Goal: Navigation & Orientation: Find specific page/section

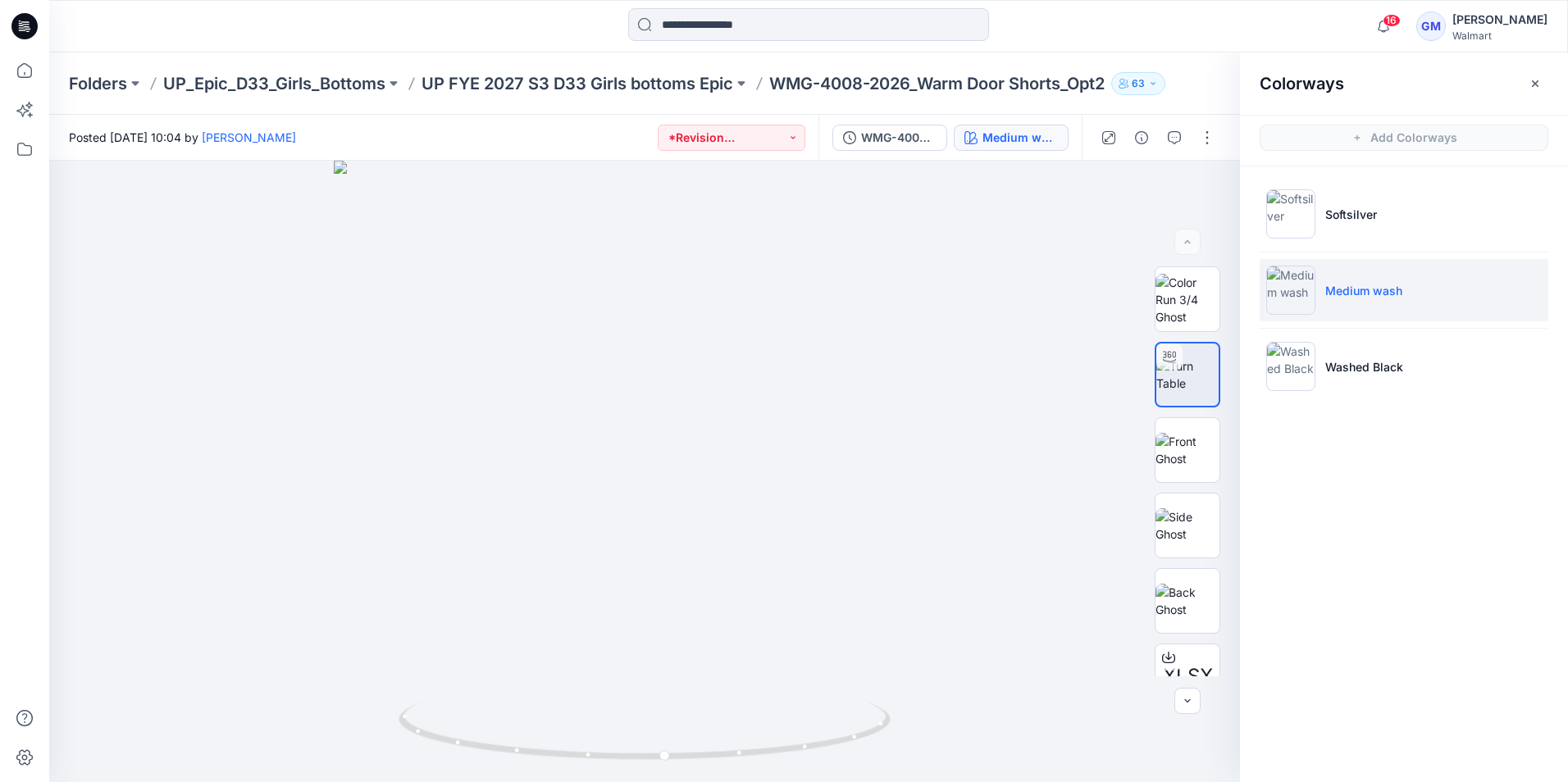
click at [16, 13] on icon at bounding box center [25, 26] width 26 height 52
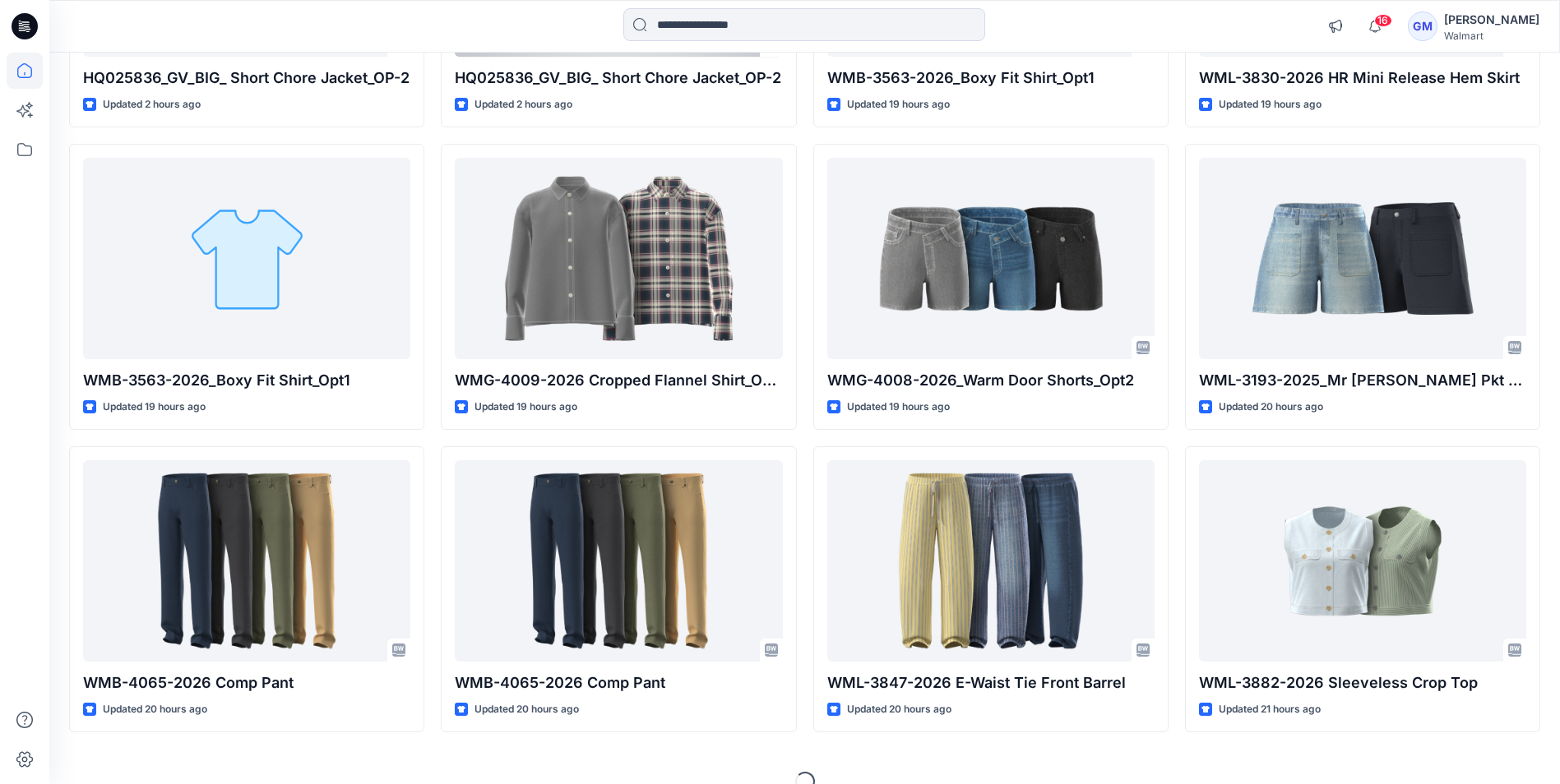
scroll to position [411, 0]
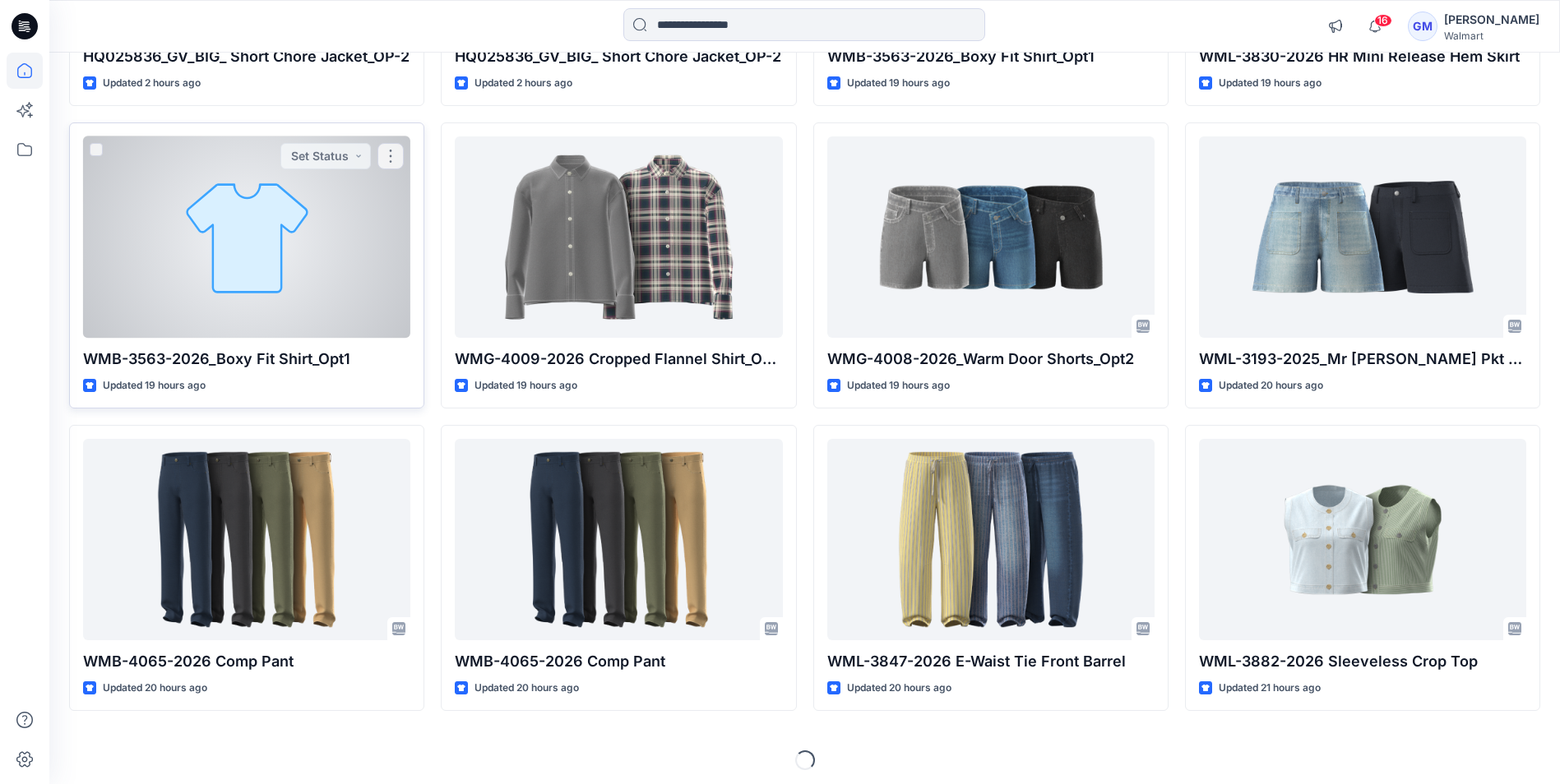
click at [254, 307] on div at bounding box center [247, 237] width 327 height 202
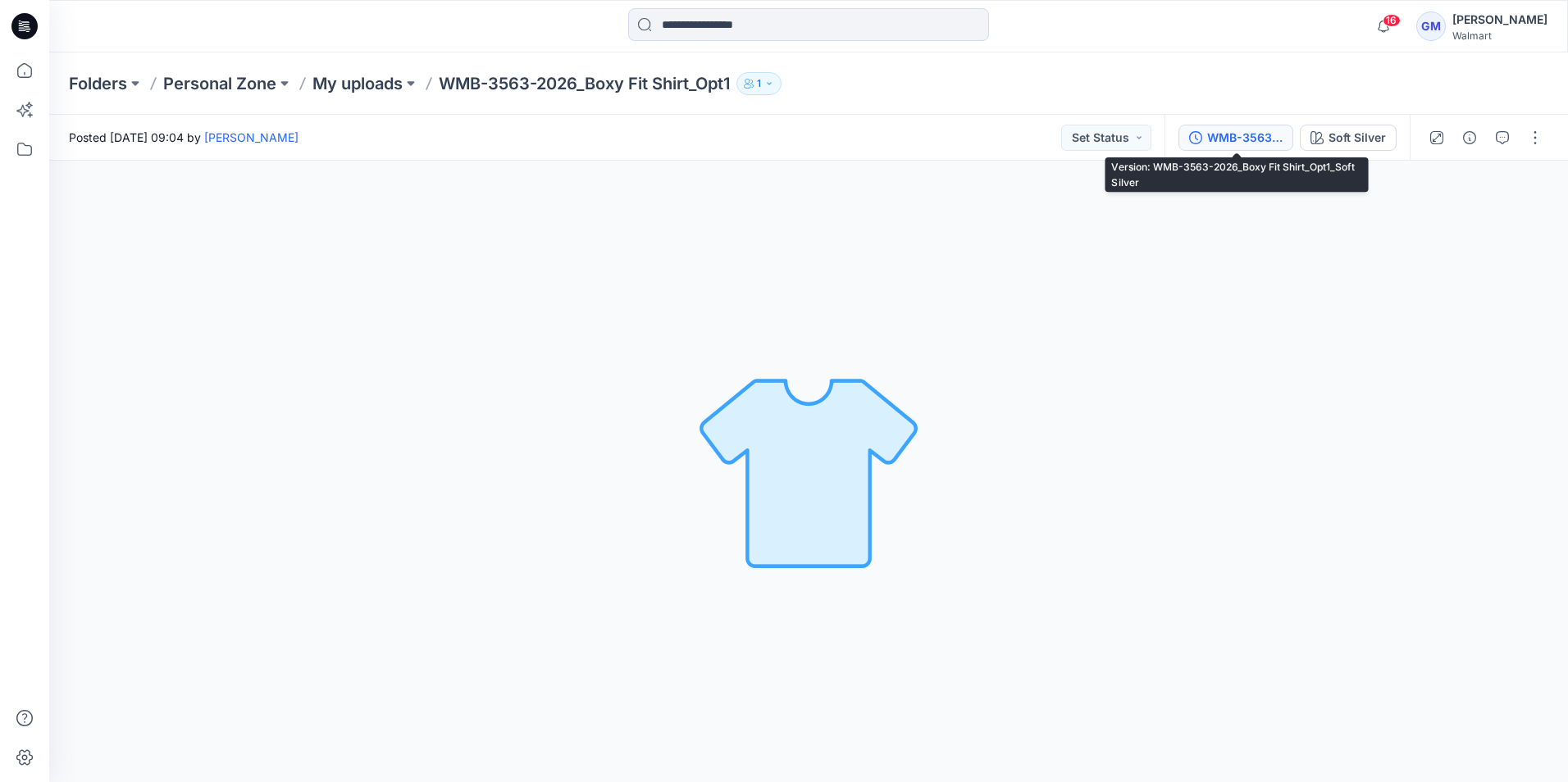
click at [1239, 143] on div "WMB-3563-2026_Boxy Fit Shirt_Opt1_Soft Silver" at bounding box center [1244, 137] width 75 height 18
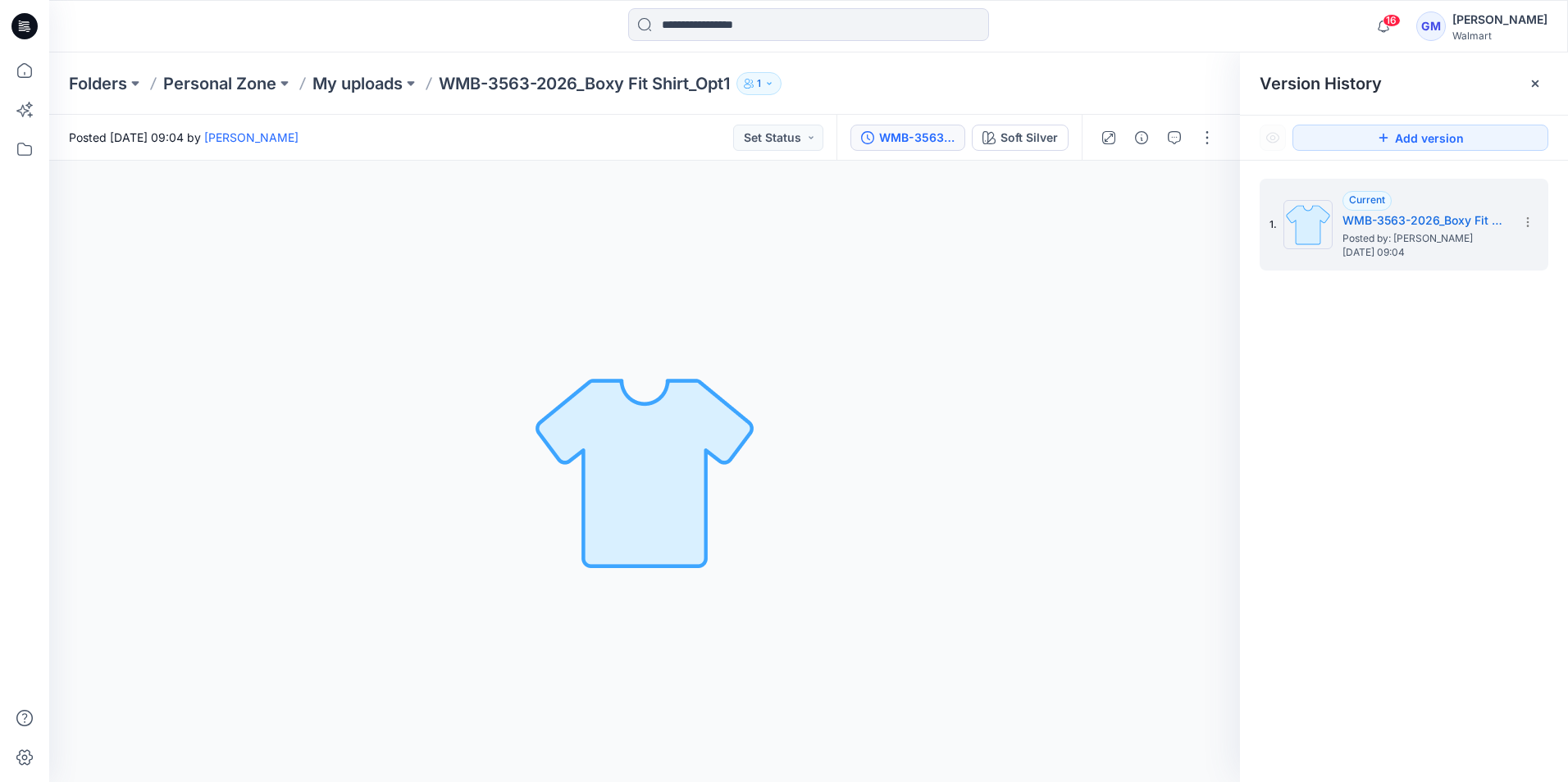
click at [21, 35] on icon at bounding box center [25, 26] width 26 height 26
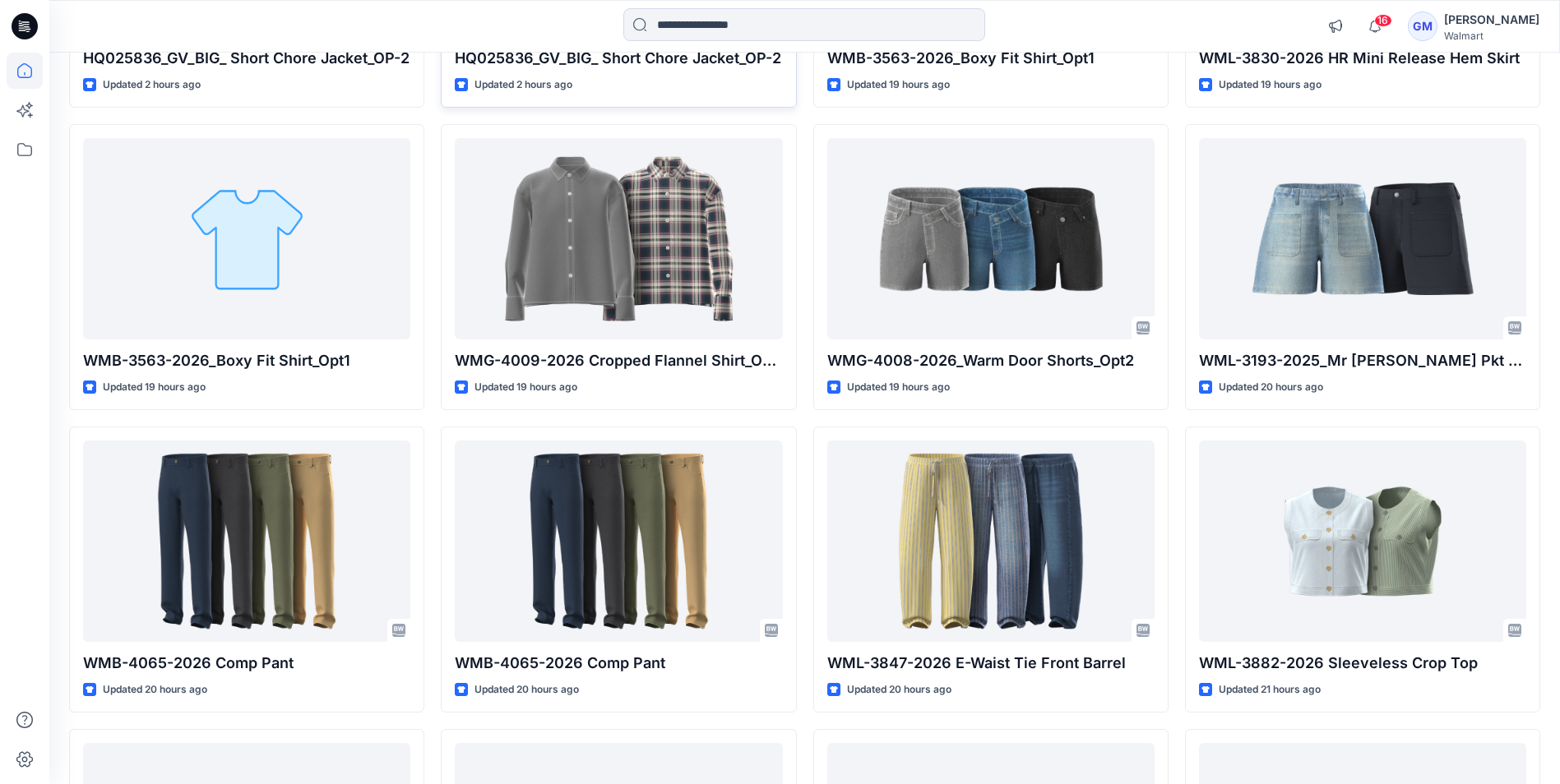
scroll to position [411, 0]
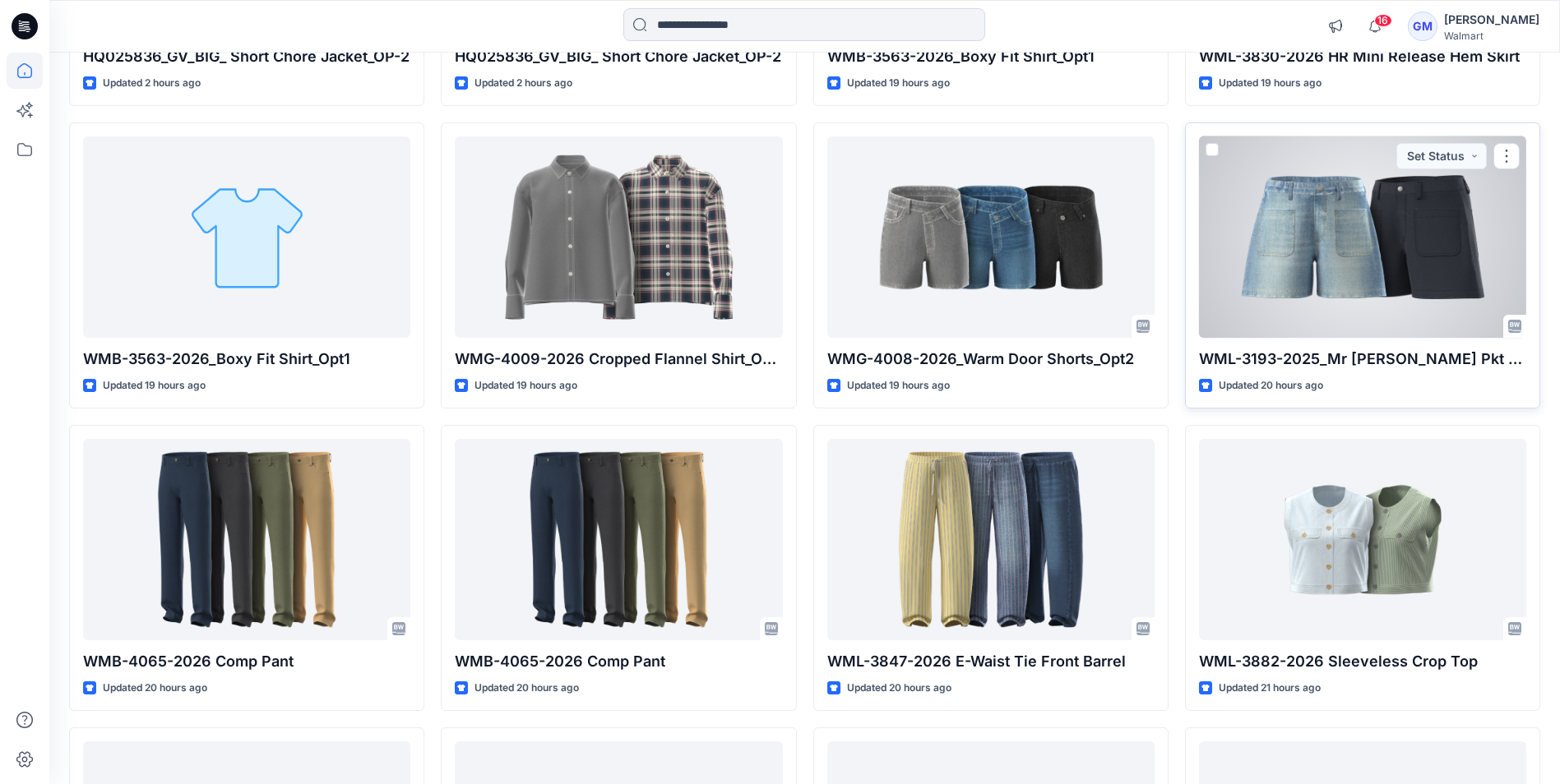
click at [1368, 261] on div at bounding box center [1362, 237] width 327 height 202
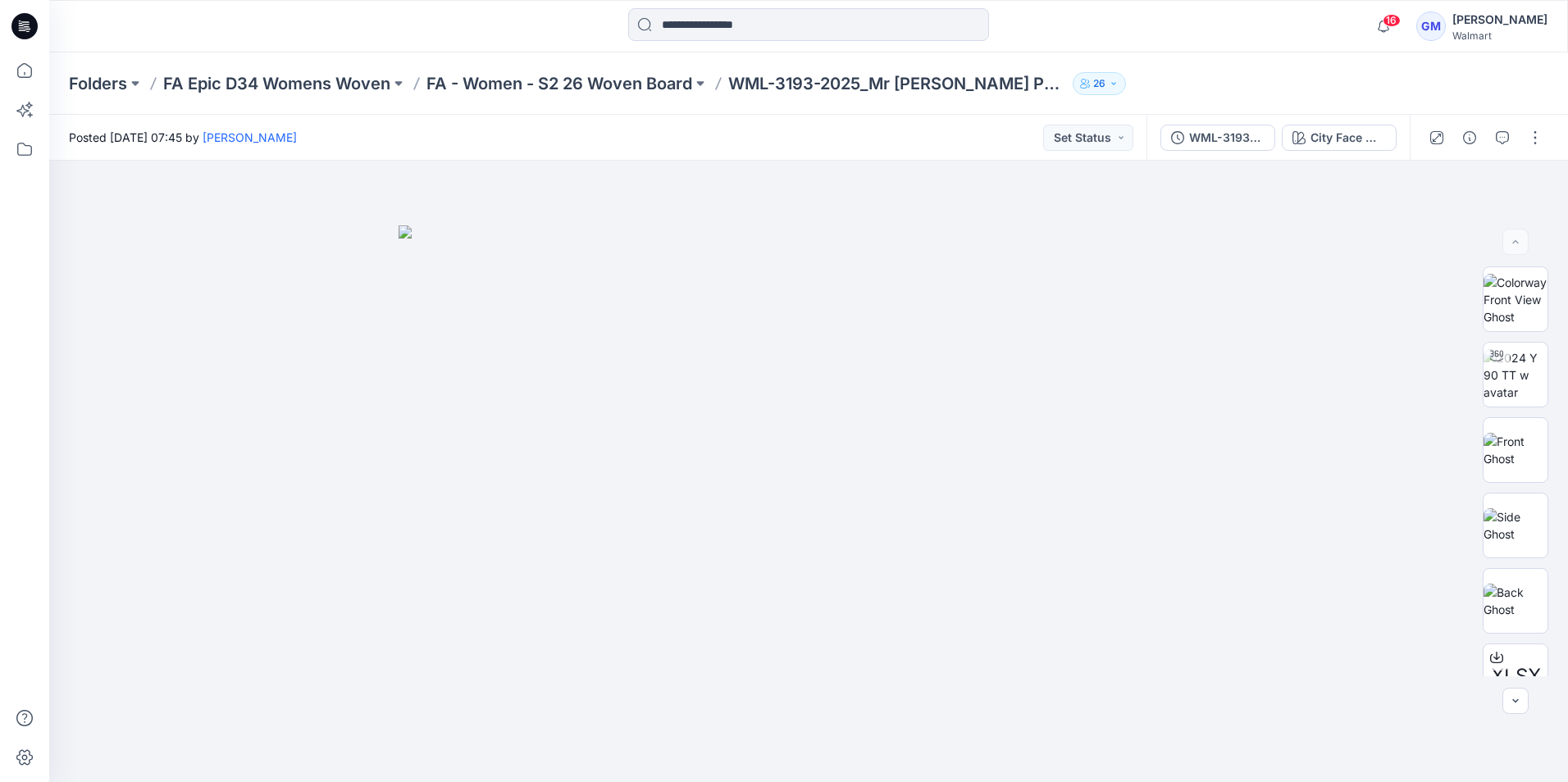
click at [34, 27] on icon at bounding box center [25, 26] width 26 height 26
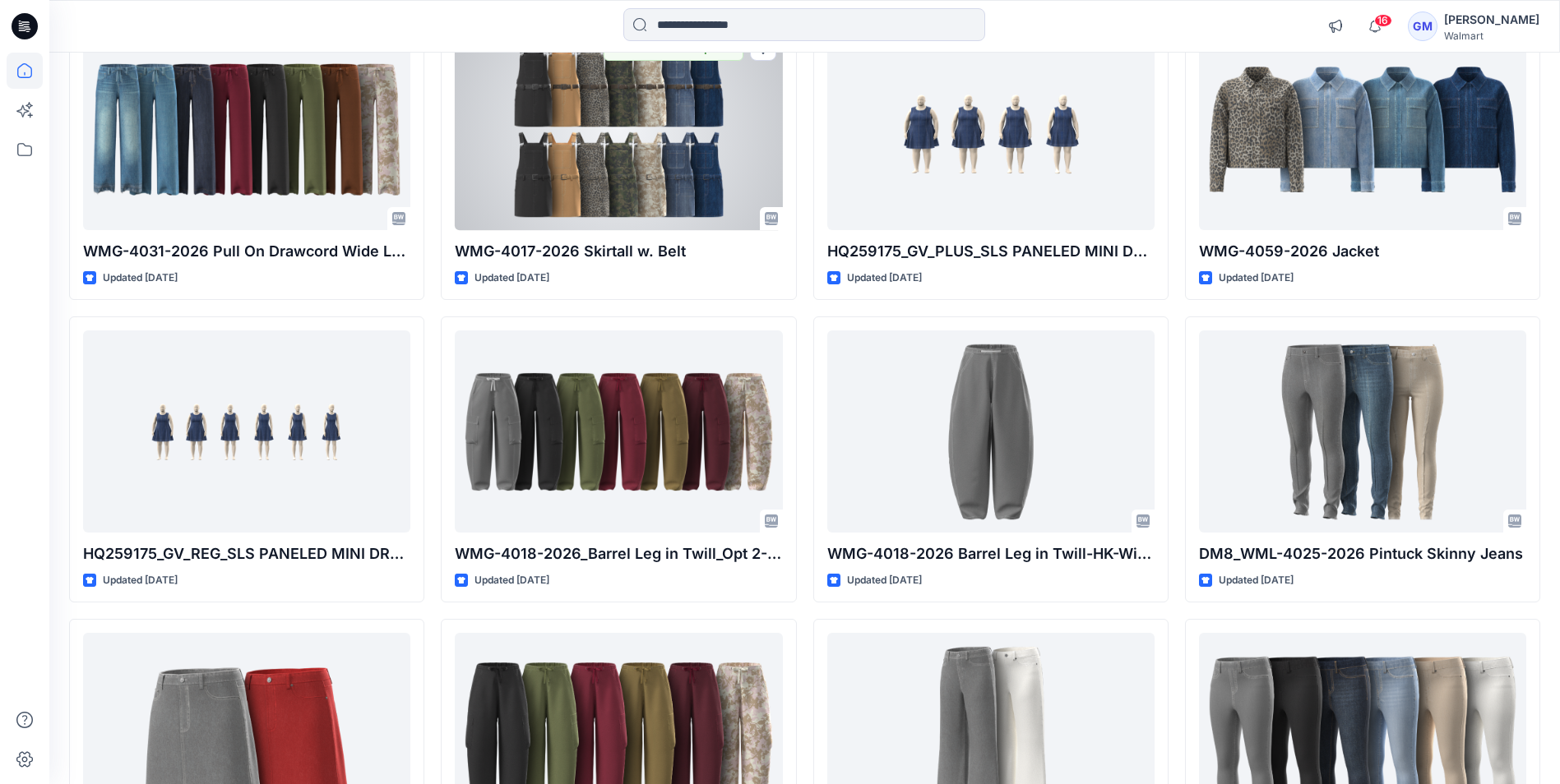
scroll to position [2639, 0]
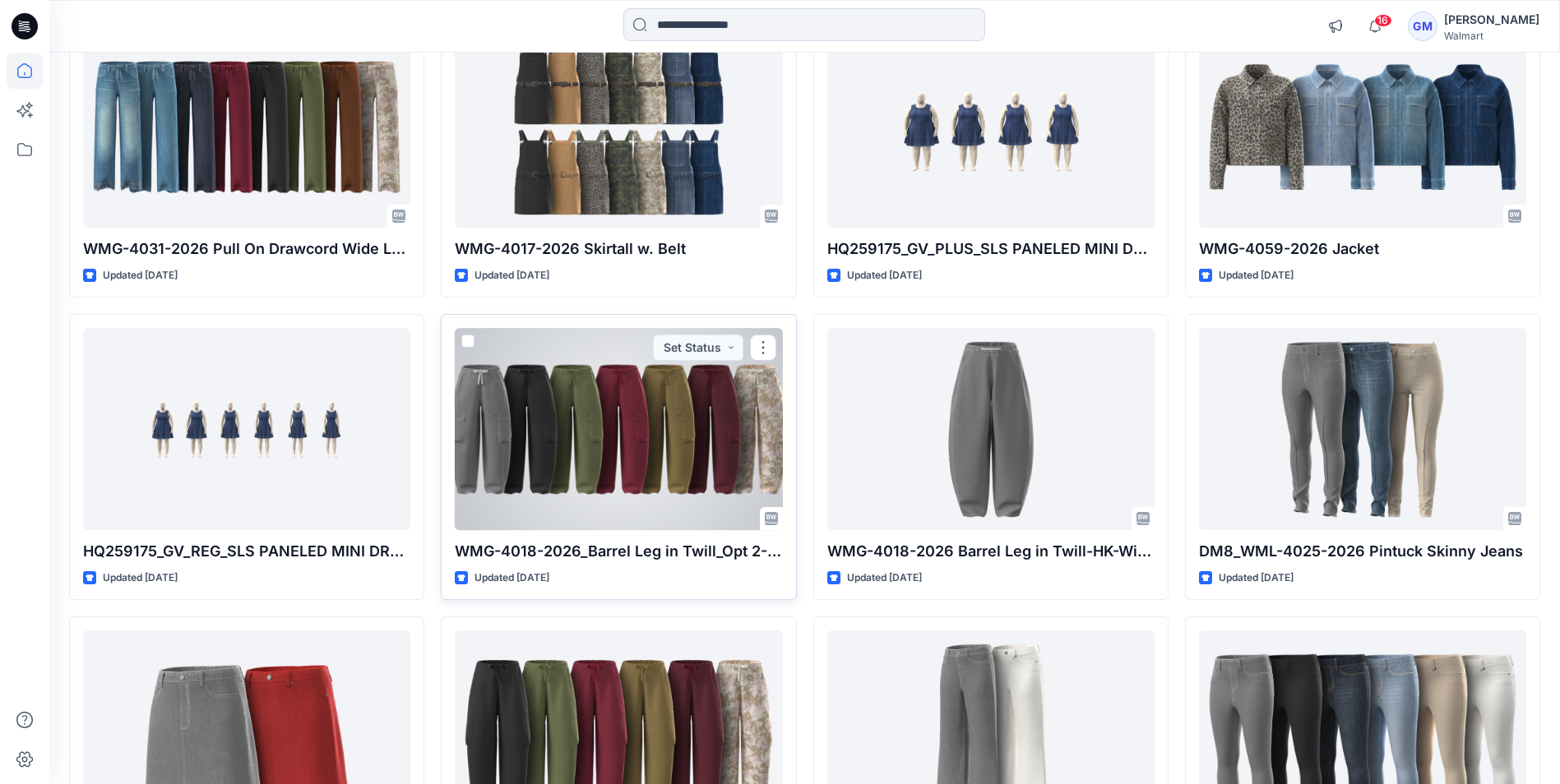
click at [536, 456] on div at bounding box center [618, 429] width 327 height 202
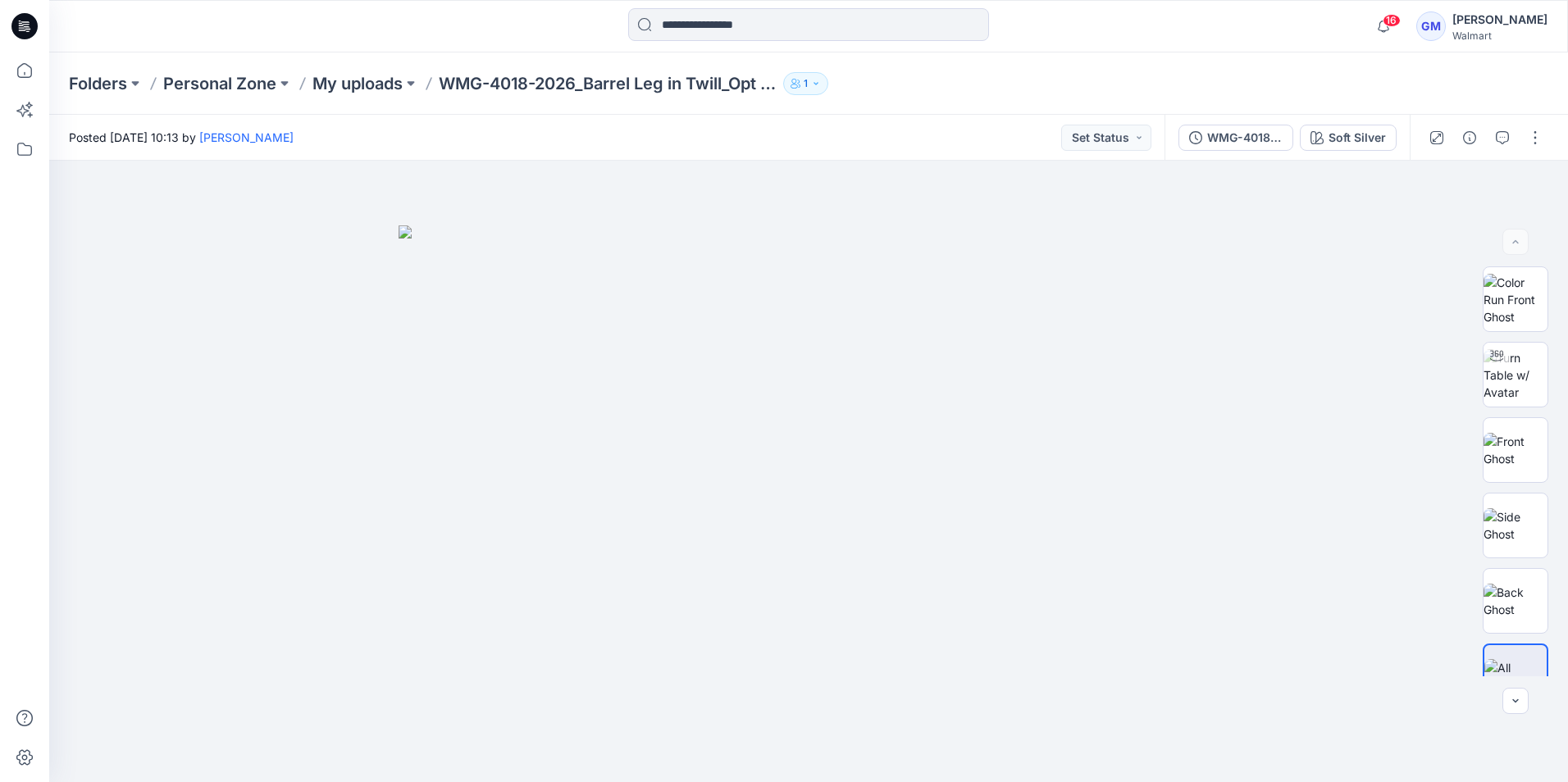
click at [32, 33] on icon at bounding box center [25, 26] width 26 height 26
